Goal: Information Seeking & Learning: Learn about a topic

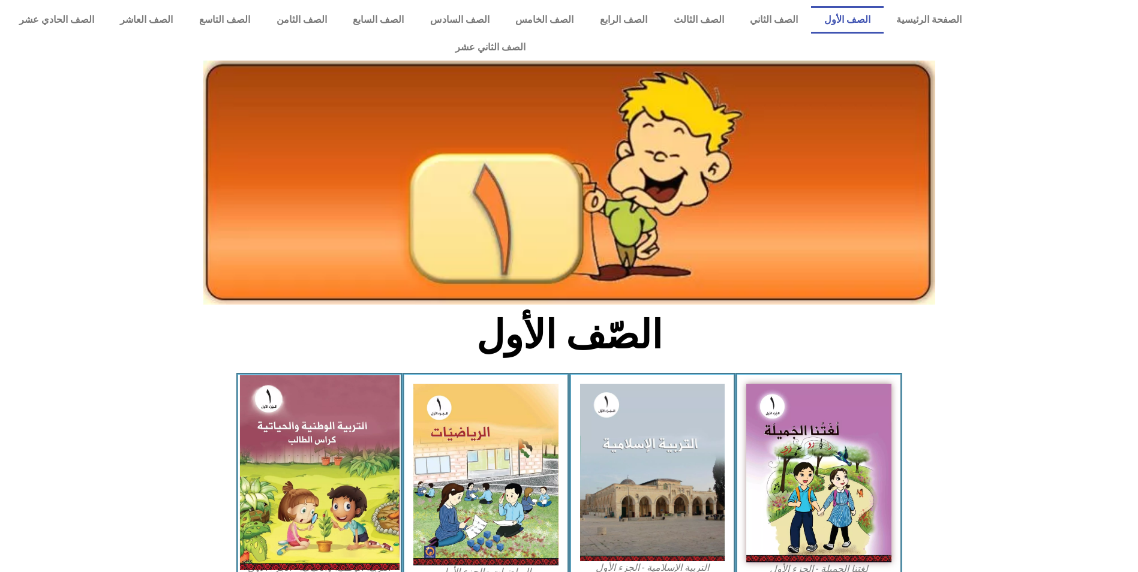
click at [356, 401] on img at bounding box center [319, 472] width 160 height 195
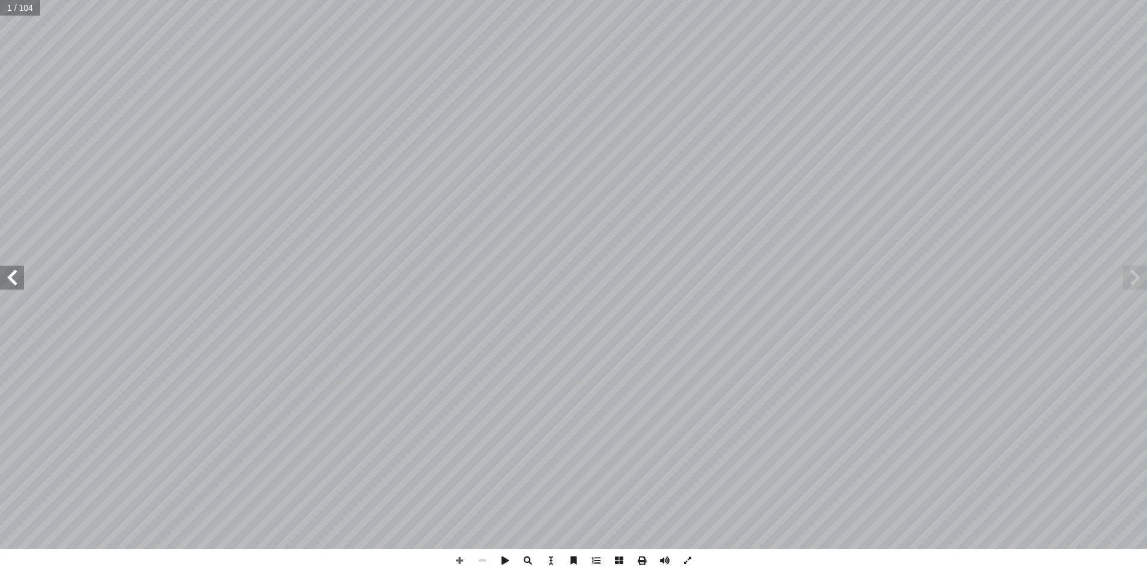
click at [21, 275] on span at bounding box center [12, 278] width 24 height 24
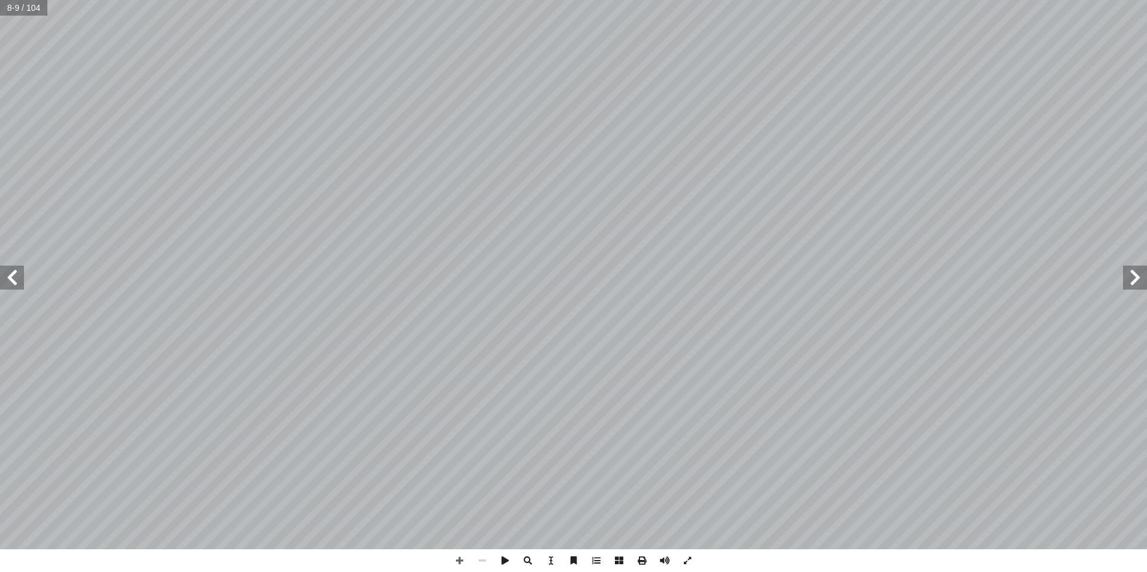
click at [21, 275] on span at bounding box center [12, 278] width 24 height 24
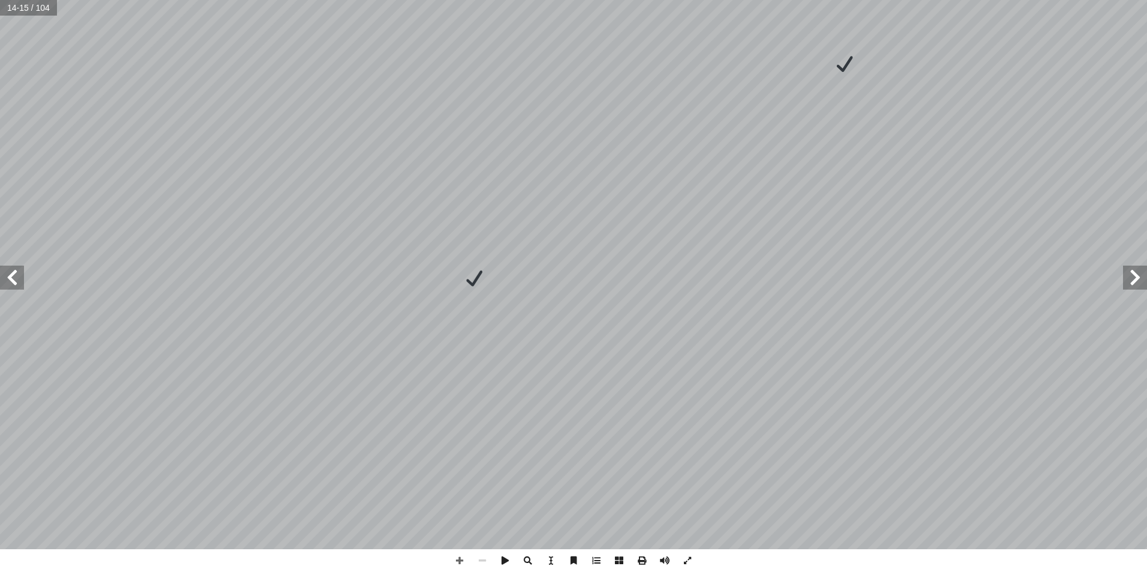
click at [21, 275] on span at bounding box center [12, 278] width 24 height 24
click at [10, 287] on span at bounding box center [12, 278] width 24 height 24
click at [14, 280] on span at bounding box center [12, 278] width 24 height 24
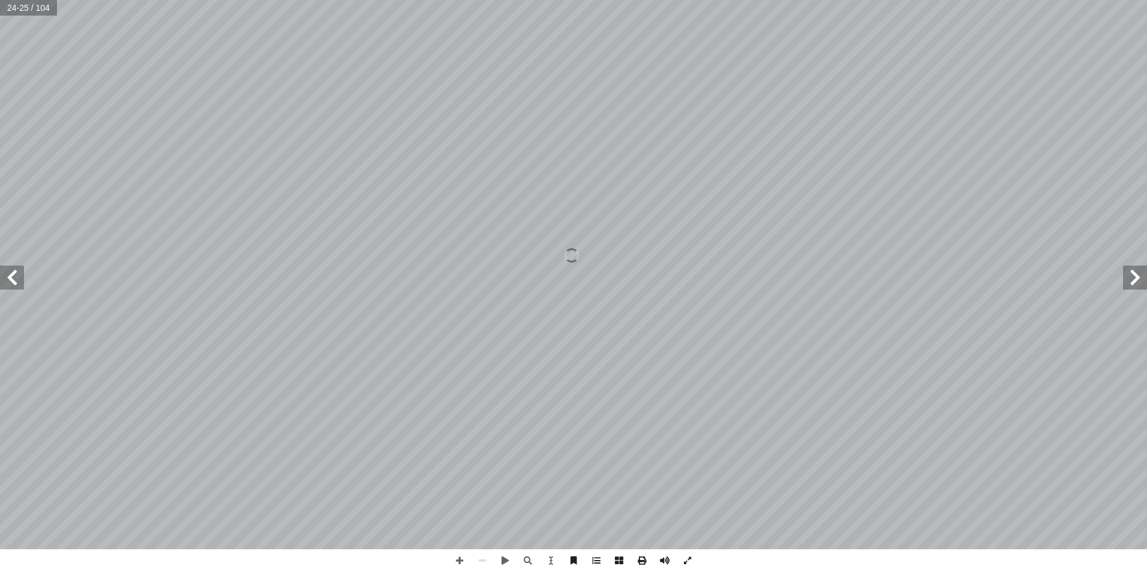
click at [1133, 281] on span at bounding box center [1135, 278] width 24 height 24
click at [13, 274] on span at bounding box center [12, 278] width 24 height 24
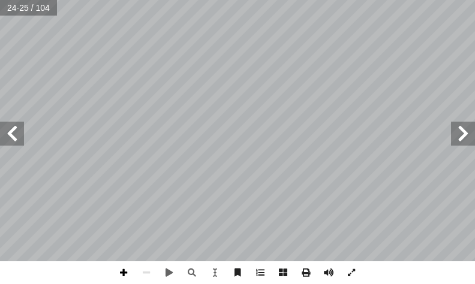
click at [124, 278] on span at bounding box center [123, 273] width 23 height 23
click at [117, 274] on span at bounding box center [123, 273] width 23 height 23
click at [14, 134] on span at bounding box center [12, 134] width 24 height 24
click at [143, 269] on span at bounding box center [146, 273] width 23 height 23
click at [128, 276] on span at bounding box center [123, 273] width 23 height 23
